Goal: Information Seeking & Learning: Compare options

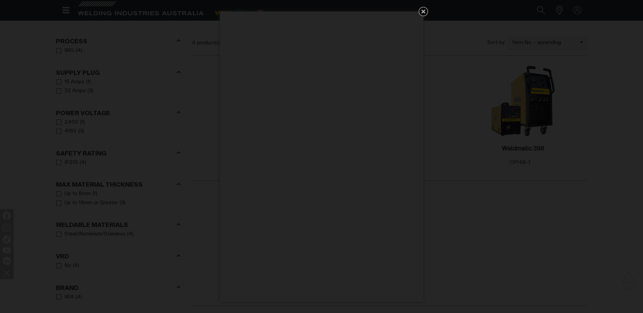
click at [420, 9] on icon "Get 5 WIA Welding Guides Free!" at bounding box center [423, 11] width 8 height 8
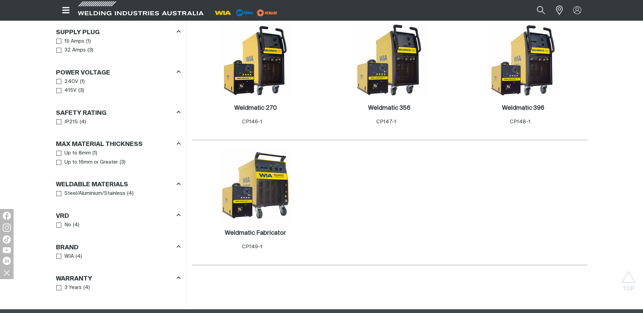
scroll to position [323, 0]
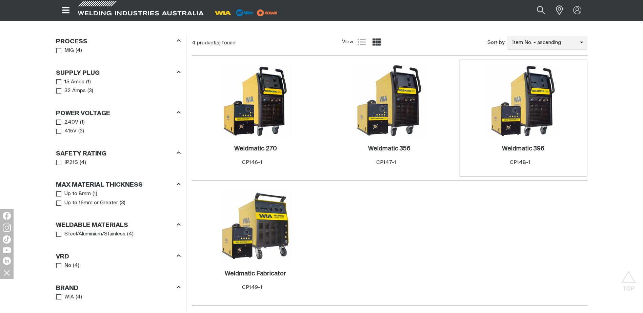
click at [523, 101] on img at bounding box center [523, 101] width 73 height 73
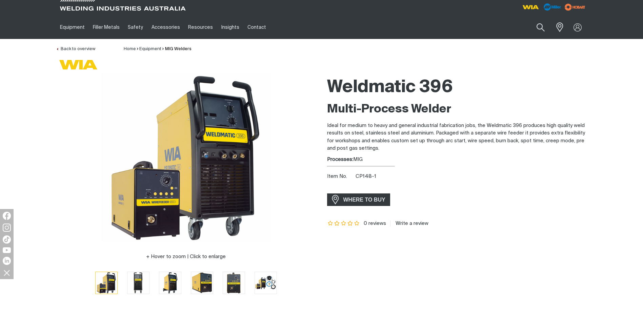
scroll to position [34, 0]
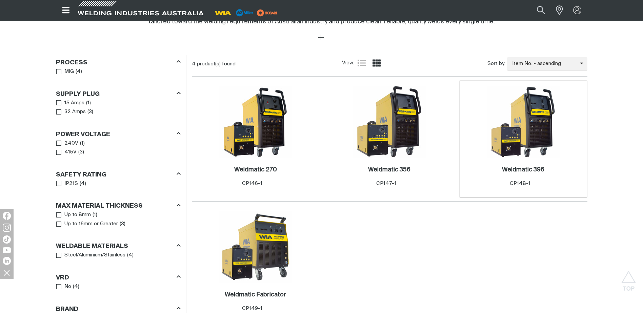
scroll to position [323, 0]
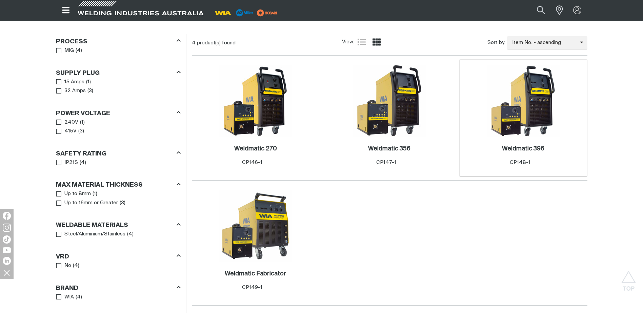
click at [517, 121] on img at bounding box center [523, 101] width 73 height 73
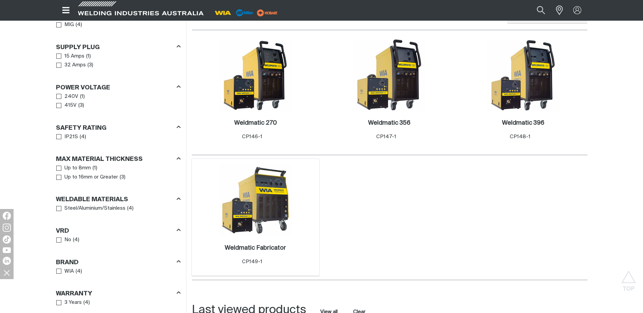
scroll to position [390, 0]
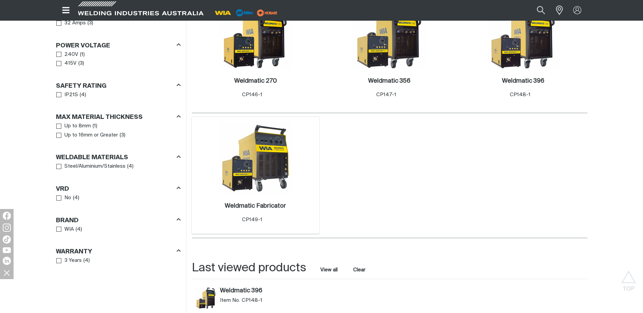
click at [262, 199] on div "Weldmatic Fabricator . Item No. CP149-1" at bounding box center [255, 214] width 121 height 40
click at [254, 207] on h2 "Weldmatic Fabricator ." at bounding box center [255, 206] width 61 height 6
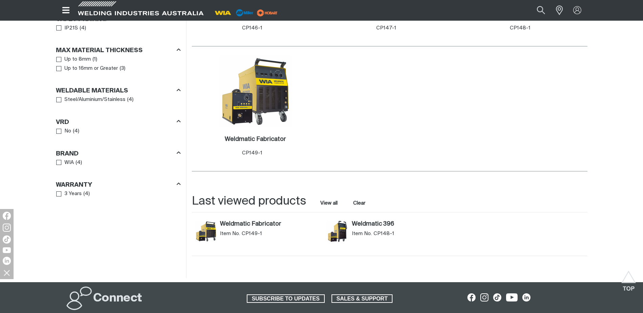
scroll to position [355, 0]
